Goal: Task Accomplishment & Management: Use online tool/utility

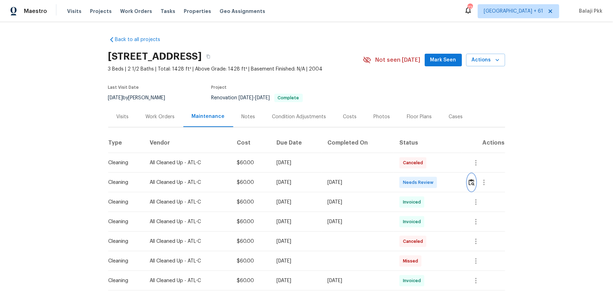
click at [436, 181] on img "button" at bounding box center [472, 182] width 6 height 7
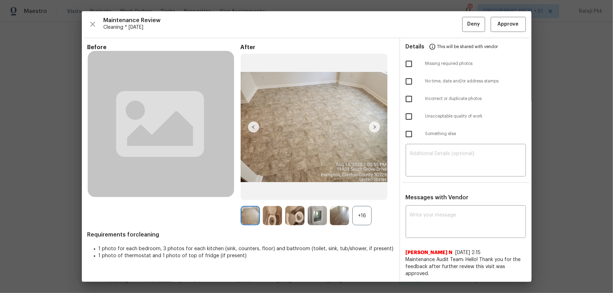
click at [362, 194] on div "+16" at bounding box center [361, 215] width 19 height 19
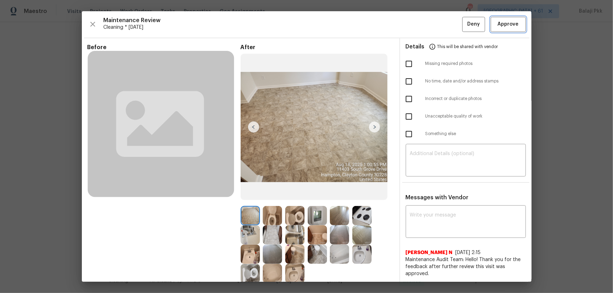
click at [436, 24] on span "Approve" at bounding box center [508, 24] width 21 height 9
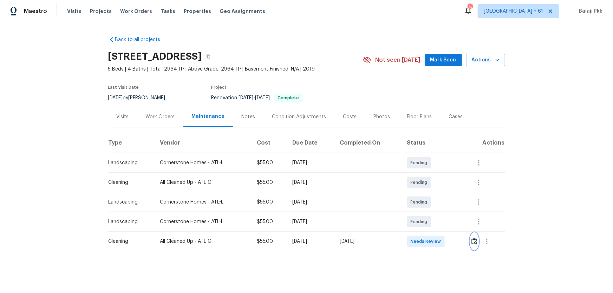
click at [436, 194] on img "button" at bounding box center [474, 241] width 6 height 7
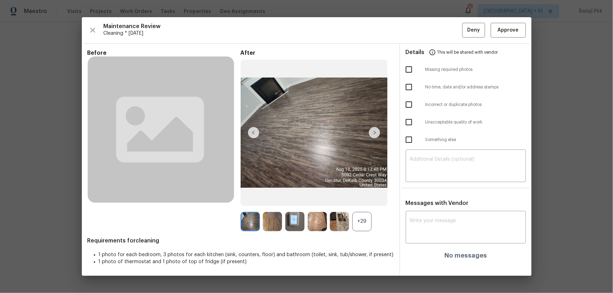
click at [366, 194] on div "+29" at bounding box center [361, 221] width 19 height 19
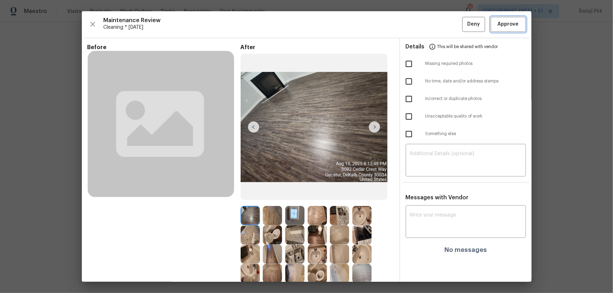
click at [436, 22] on span "Approve" at bounding box center [508, 24] width 21 height 9
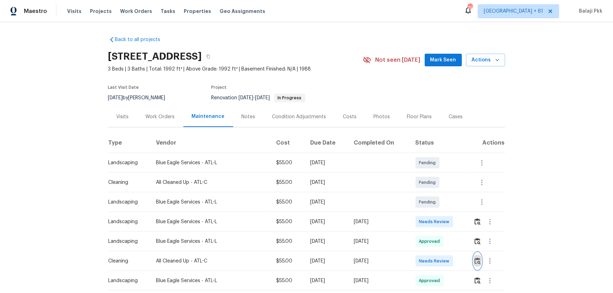
click at [436, 194] on img "button" at bounding box center [478, 261] width 6 height 7
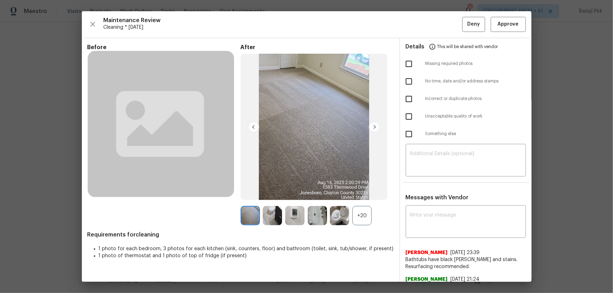
click at [357, 194] on div "+20" at bounding box center [361, 215] width 19 height 19
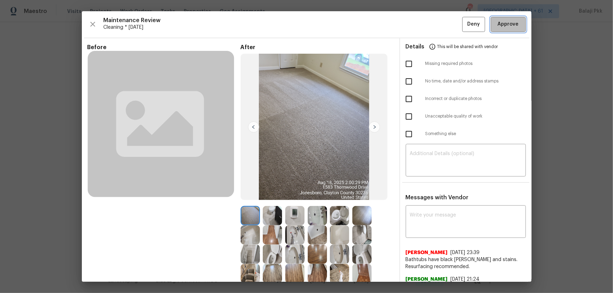
drag, startPoint x: 503, startPoint y: 23, endPoint x: 468, endPoint y: 2, distance: 41.0
click at [436, 23] on span "Approve" at bounding box center [508, 24] width 21 height 9
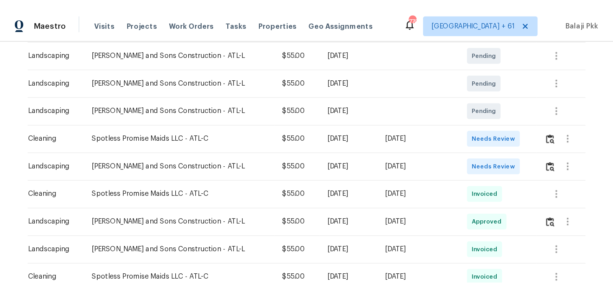
scroll to position [160, 0]
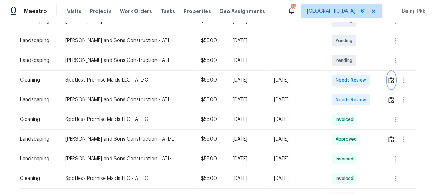
click at [389, 79] on img "button" at bounding box center [392, 80] width 6 height 7
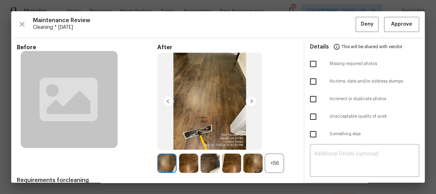
click at [276, 165] on div "+56" at bounding box center [274, 163] width 19 height 19
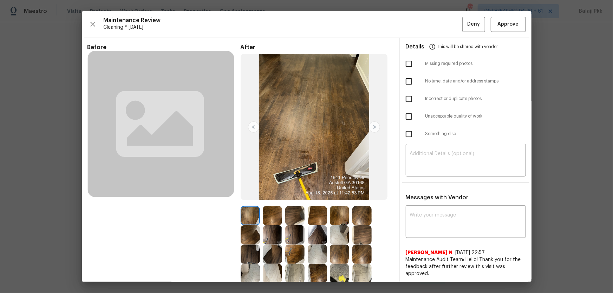
click at [322, 84] on img at bounding box center [314, 127] width 147 height 147
drag, startPoint x: 516, startPoint y: 28, endPoint x: 508, endPoint y: 26, distance: 7.8
click at [436, 28] on button "Approve" at bounding box center [508, 24] width 35 height 15
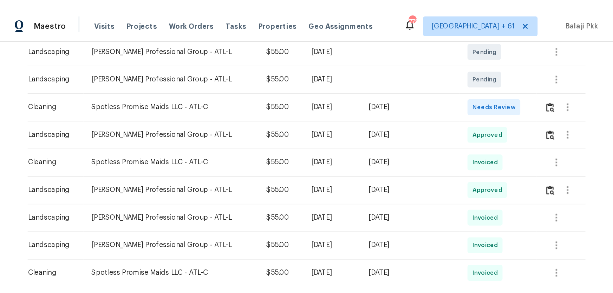
scroll to position [191, 0]
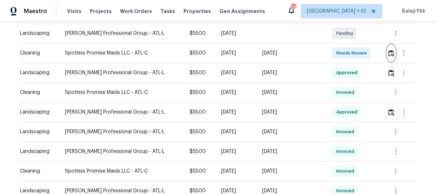
click at [389, 50] on img "button" at bounding box center [392, 53] width 6 height 7
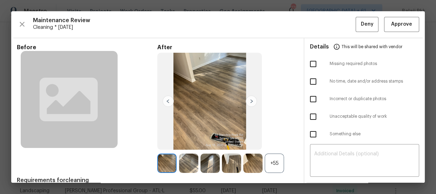
click at [276, 164] on div "+55" at bounding box center [274, 163] width 19 height 19
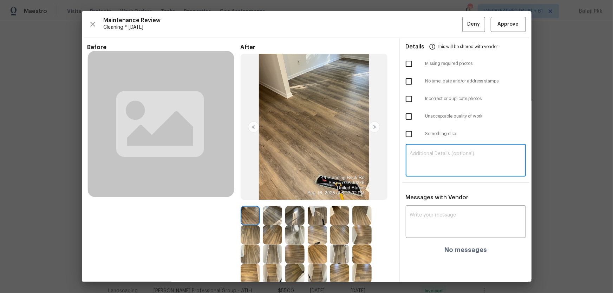
click at [436, 169] on textarea at bounding box center [466, 161] width 112 height 20
paste textarea "Maintenance Audit Team: Hello! Unfortunately this Cleaning visit completed on 0…"
type textarea "Maintenance Audit Team: Hello! Unfortunately this Cleaning visit completed on 0…"
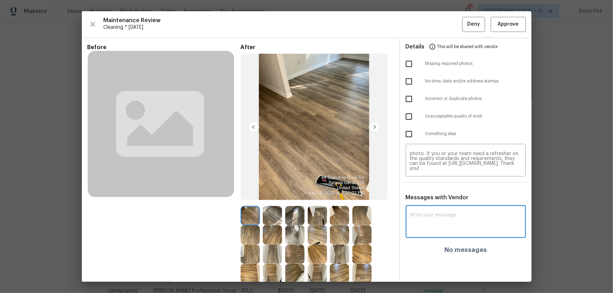
drag, startPoint x: 461, startPoint y: 219, endPoint x: 459, endPoint y: 215, distance: 3.8
click at [436, 194] on textarea at bounding box center [466, 223] width 112 height 20
paste textarea "Maintenance Audit Team: Hello! Unfortunately this Cleaning visit completed on 0…"
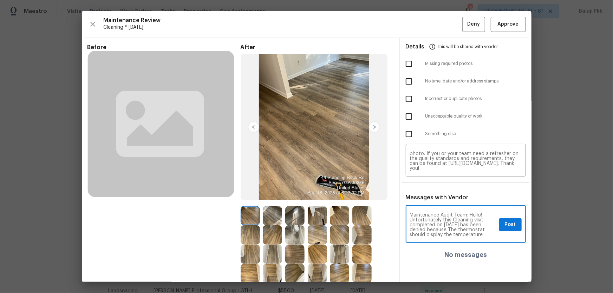
scroll to position [44, 0]
type textarea "Maintenance Audit Team: Hello! Unfortunately this Cleaning visit completed on 0…"
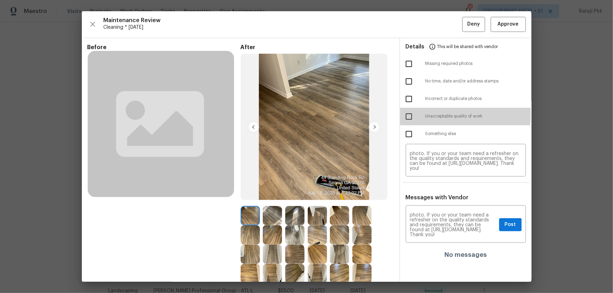
click at [406, 115] on input "checkbox" at bounding box center [409, 116] width 15 height 15
checkbox input "true"
click at [389, 124] on div "After" at bounding box center [317, 222] width 153 height 356
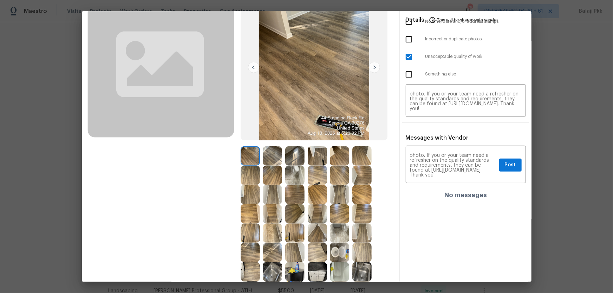
scroll to position [96, 0]
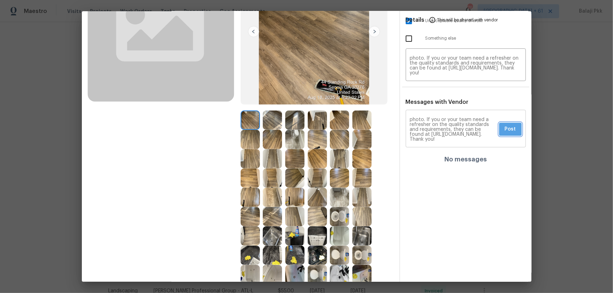
click at [436, 124] on button "Post" at bounding box center [510, 129] width 22 height 13
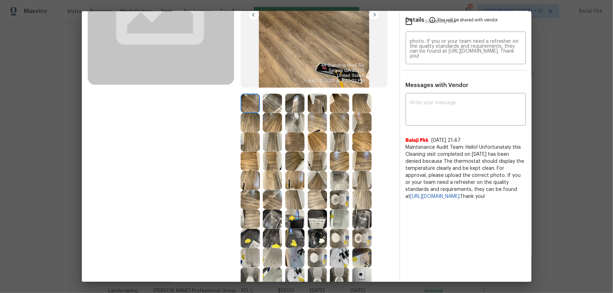
scroll to position [0, 0]
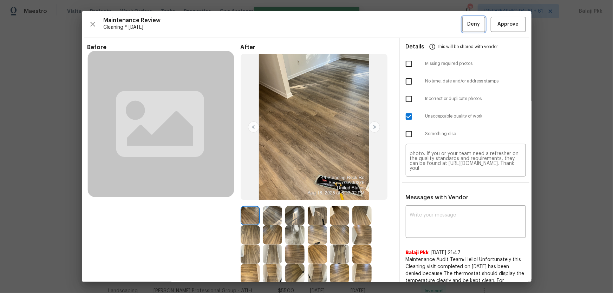
drag, startPoint x: 467, startPoint y: 26, endPoint x: 457, endPoint y: 25, distance: 9.5
click at [436, 26] on span "Deny" at bounding box center [473, 24] width 13 height 9
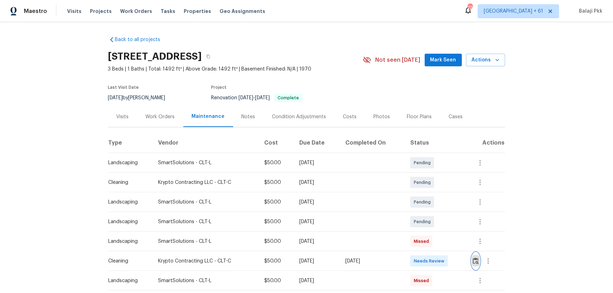
click at [436, 194] on img "button" at bounding box center [476, 261] width 6 height 7
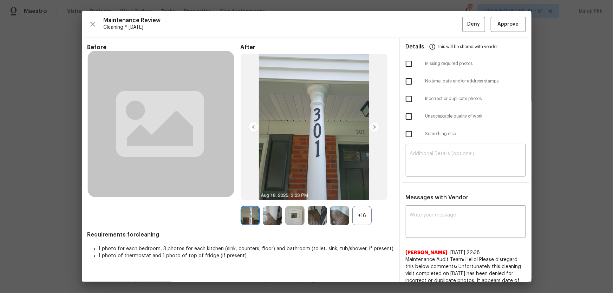
click at [359, 194] on div "+16" at bounding box center [361, 215] width 19 height 19
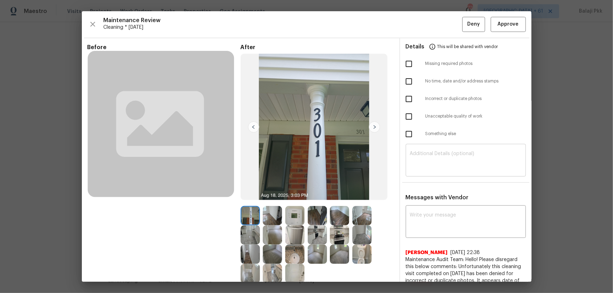
click at [436, 165] on textarea at bounding box center [466, 161] width 112 height 20
paste textarea "Maintenance Audit Team: Hello! Unfortunately, this Cleaning visit completed on …"
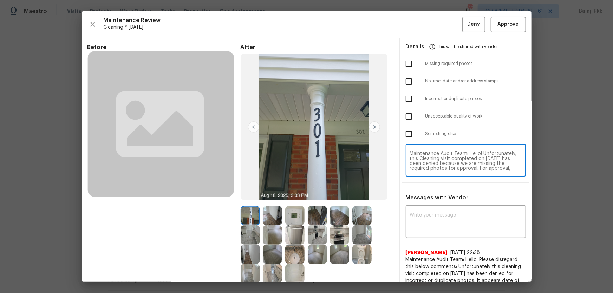
scroll to position [59, 0]
type textarea "Maintenance Audit Team: Hello! Unfortunately, this Cleaning visit completed on …"
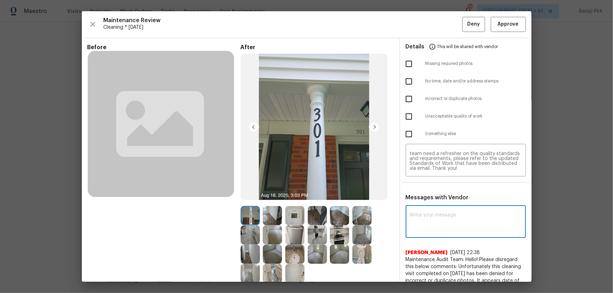
click at [436, 194] on textarea at bounding box center [466, 223] width 112 height 20
paste textarea "Maintenance Audit Team: Hello! Unfortunately, this Cleaning visit completed on …"
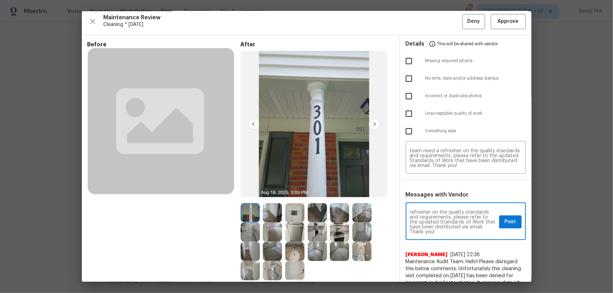
scroll to position [0, 0]
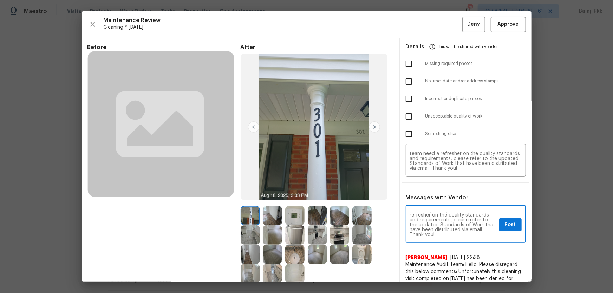
type textarea "Maintenance Audit Team: Hello! Unfortunately, this Cleaning visit completed on …"
click at [404, 64] on input "checkbox" at bounding box center [409, 64] width 15 height 15
checkbox input "true"
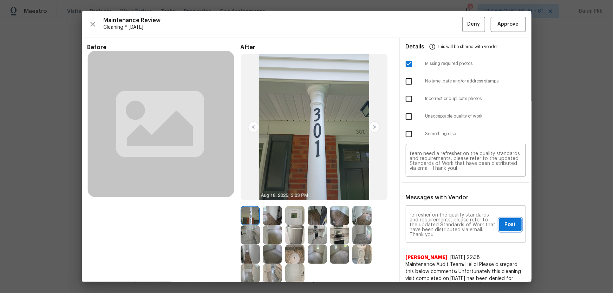
click at [436, 194] on span "Post" at bounding box center [510, 225] width 11 height 9
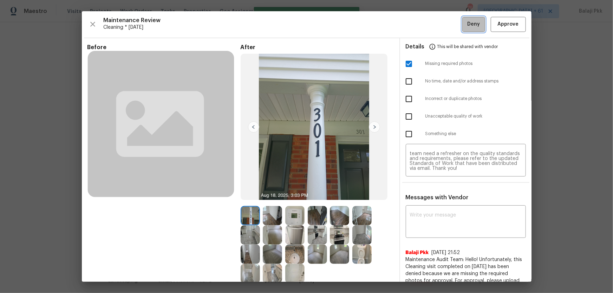
click at [436, 28] on span "Deny" at bounding box center [473, 24] width 13 height 9
